Goal: Contribute content

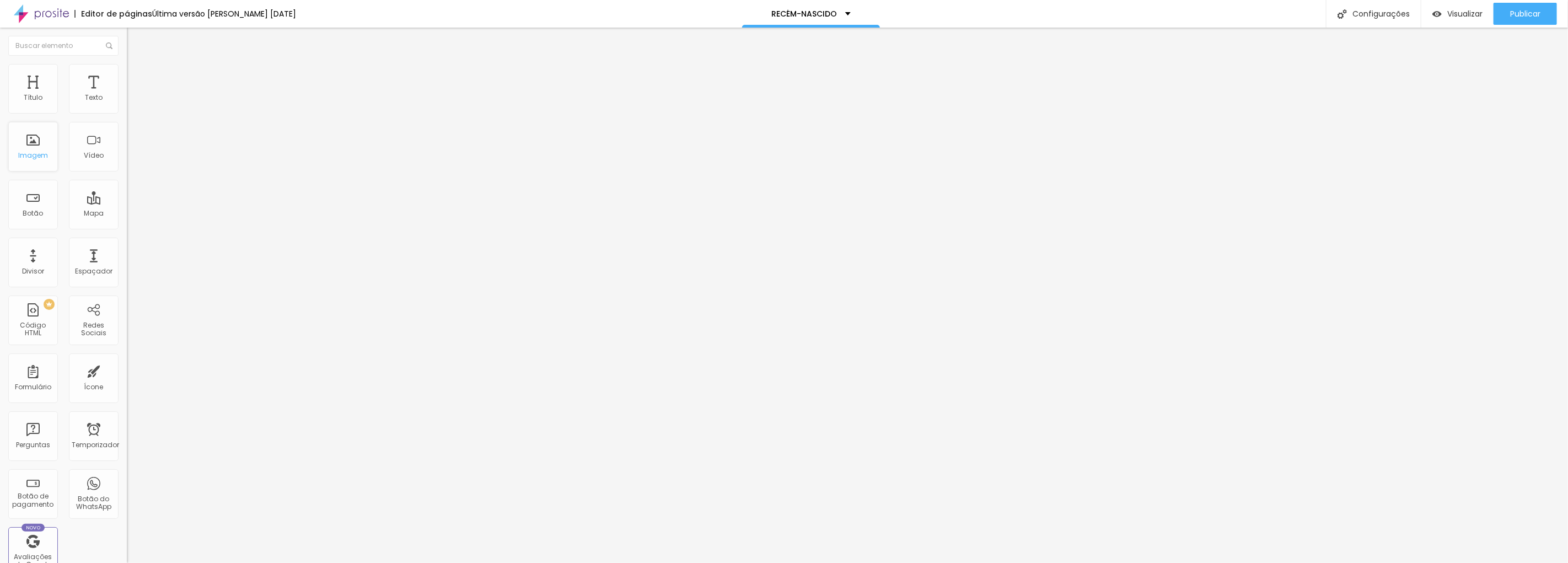
click at [52, 146] on div "Imagem" at bounding box center [33, 147] width 49 height 49
click at [134, 95] on font "Trocar imagem" at bounding box center [161, 90] width 54 height 9
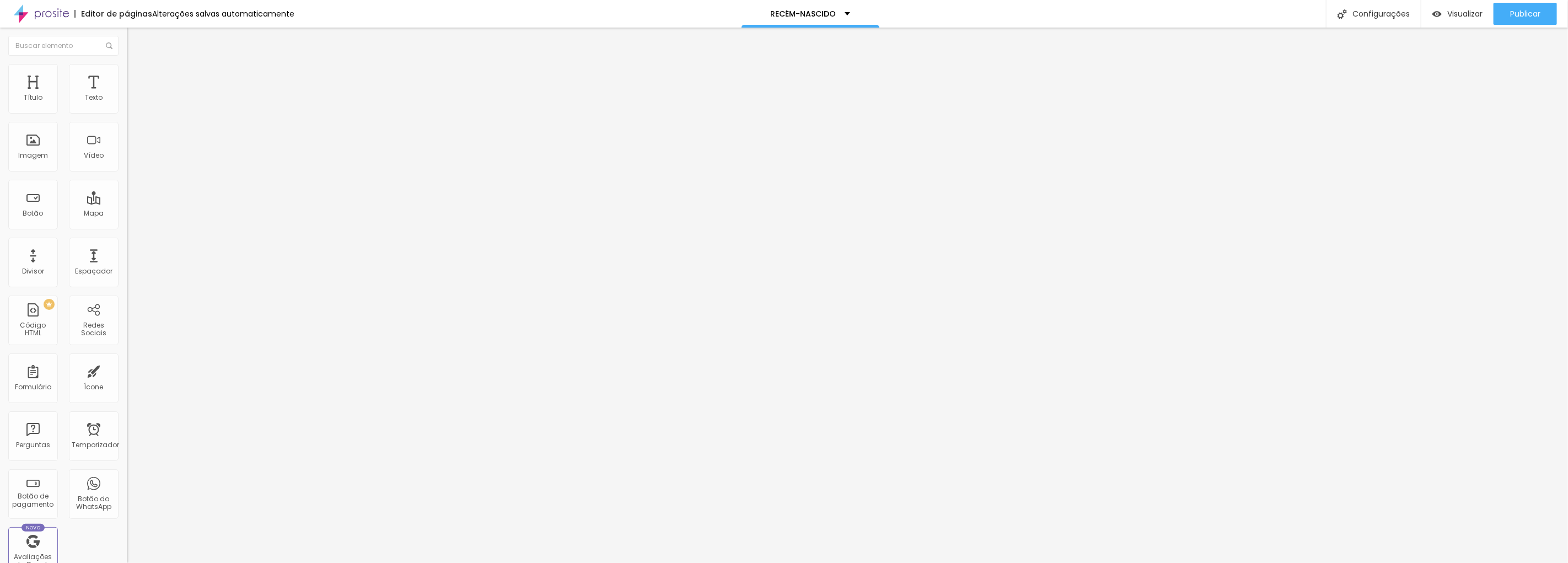
click at [134, 95] on font "Trocar imagem" at bounding box center [161, 90] width 54 height 9
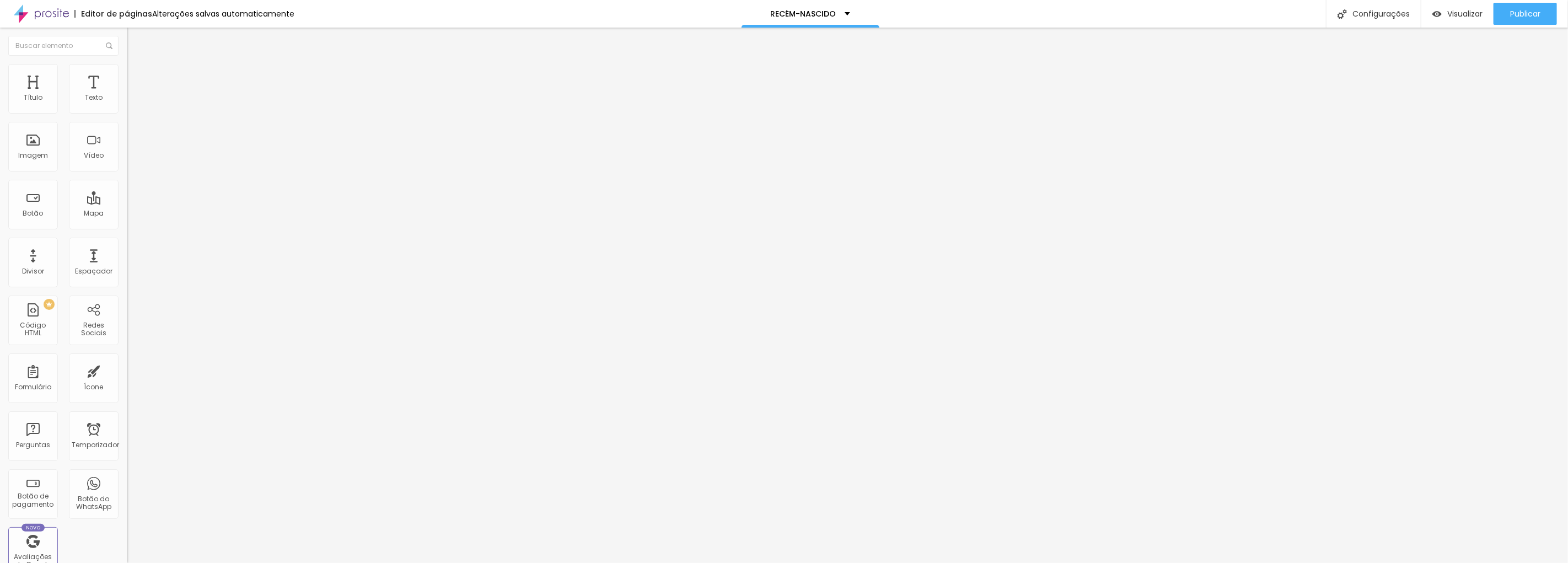
click at [127, 95] on span "Trocar imagem" at bounding box center [157, 90] width 60 height 9
click at [1532, 11] on font "Publicar" at bounding box center [1526, 13] width 31 height 11
